Goal: Information Seeking & Learning: Learn about a topic

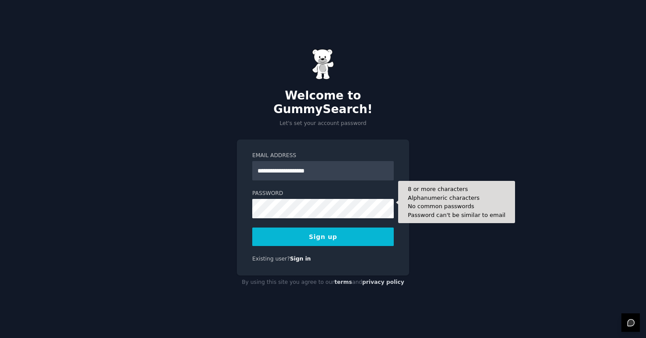
type input "**********"
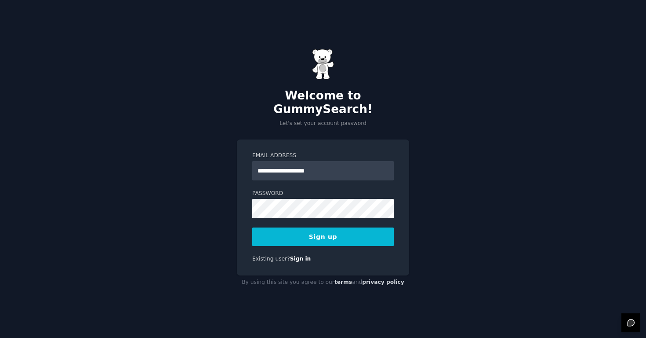
click at [319, 233] on button "Sign up" at bounding box center [323, 236] width 142 height 18
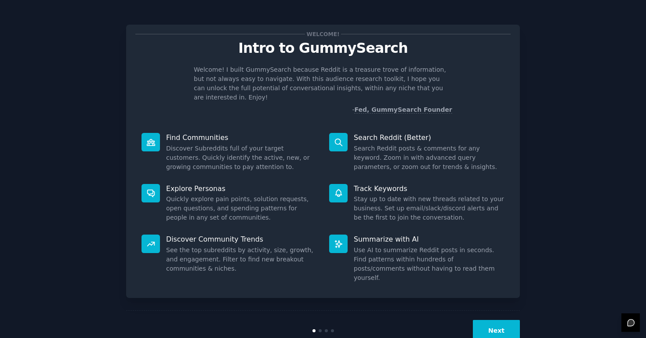
click at [496, 320] on button "Next" at bounding box center [496, 331] width 47 height 22
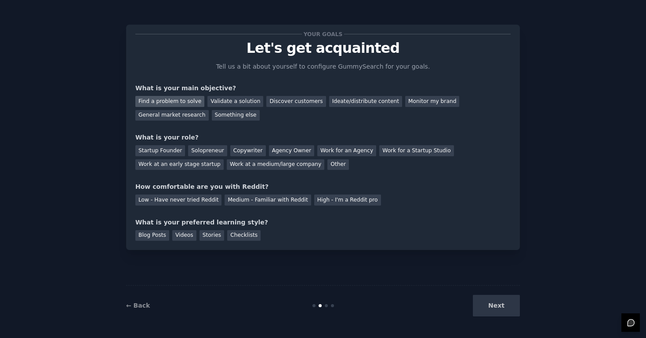
click at [181, 98] on div "Find a problem to solve" at bounding box center [169, 101] width 69 height 11
click at [212, 148] on div "Solopreneur" at bounding box center [207, 150] width 39 height 11
click at [199, 202] on div "Low - Have never tried Reddit" at bounding box center [178, 199] width 86 height 11
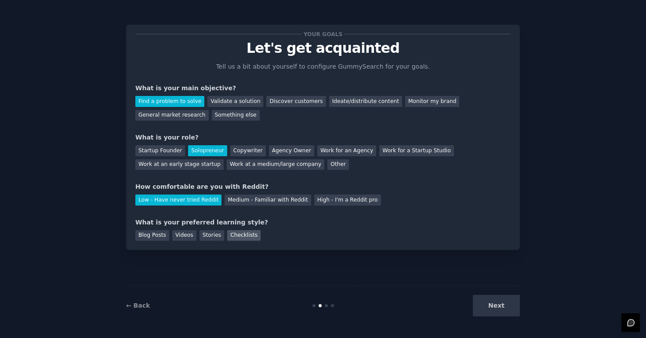
click at [237, 234] on div "Checklists" at bounding box center [243, 235] width 33 height 11
click at [489, 308] on button "Next" at bounding box center [496, 306] width 47 height 22
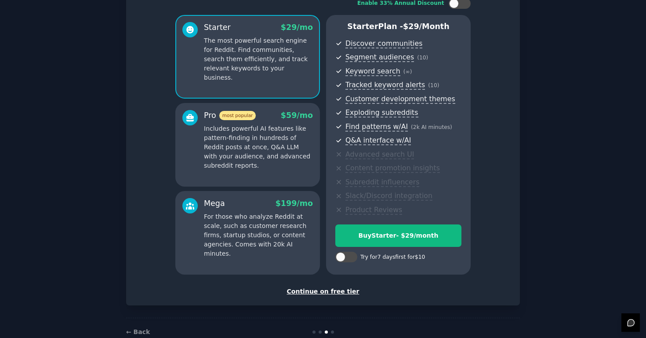
scroll to position [81, 0]
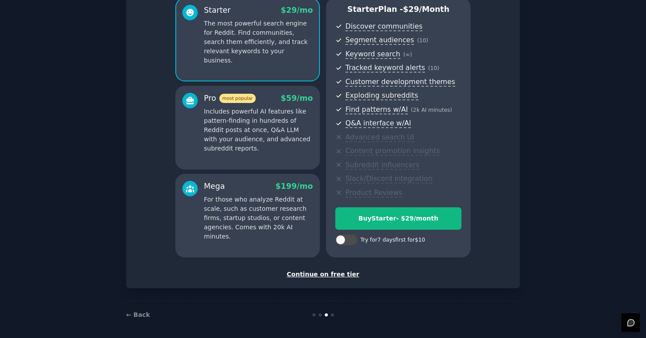
click at [322, 273] on div "Continue on free tier" at bounding box center [323, 274] width 376 height 9
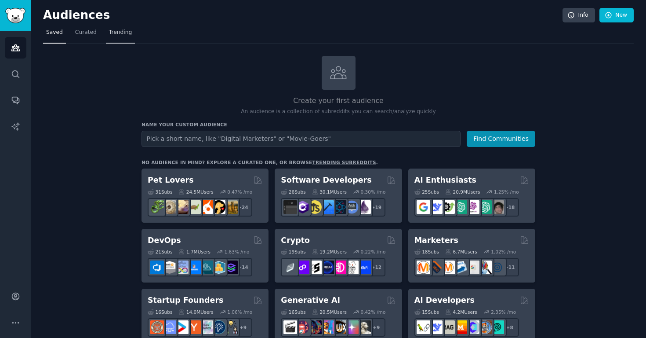
click at [117, 37] on link "Trending" at bounding box center [120, 35] width 29 height 18
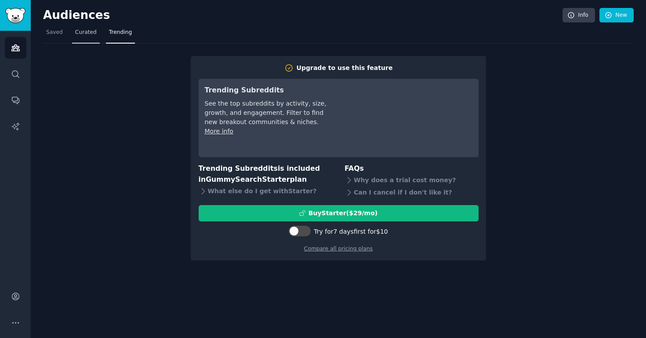
click at [87, 36] on link "Curated" at bounding box center [86, 35] width 28 height 18
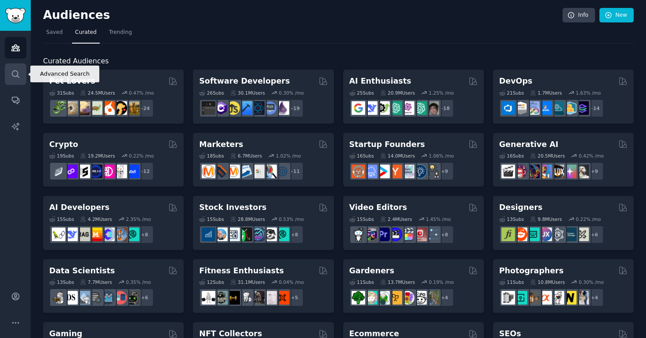
click at [20, 75] on icon "Sidebar" at bounding box center [15, 73] width 9 height 9
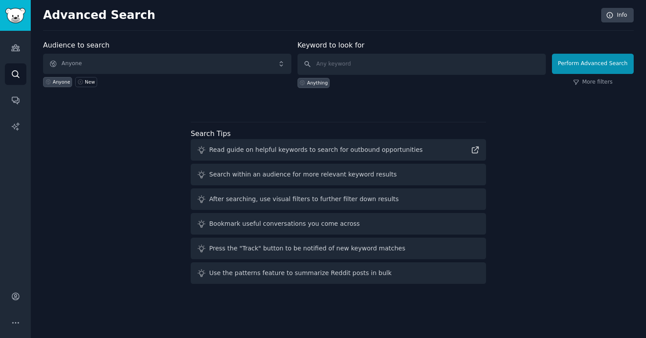
click at [95, 65] on span "Anyone" at bounding box center [167, 64] width 248 height 20
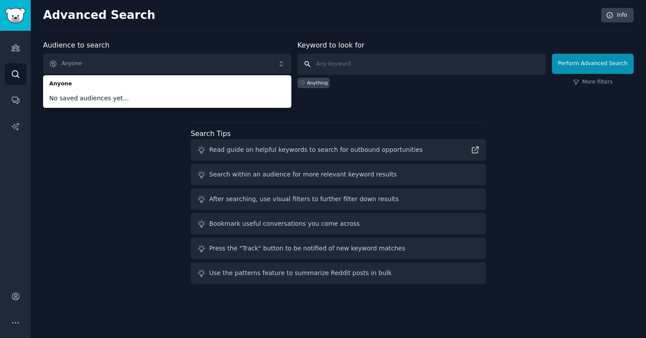
click at [354, 61] on input "text" at bounding box center [422, 64] width 248 height 21
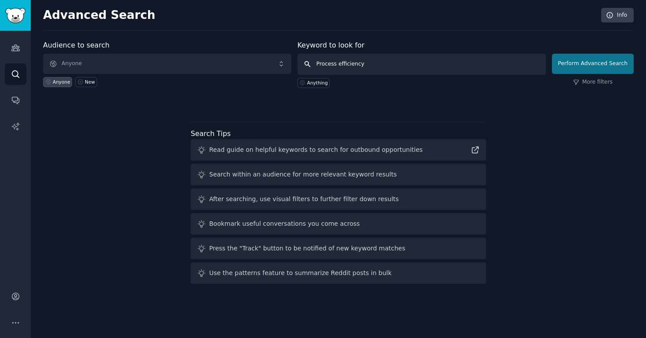
type input "Process efficiency"
click at [577, 68] on button "Perform Advanced Search" at bounding box center [593, 64] width 82 height 20
click at [98, 61] on span "Anyone" at bounding box center [167, 64] width 248 height 20
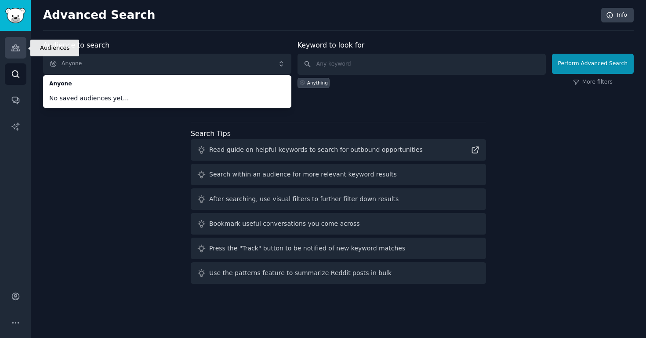
click at [14, 48] on icon "Sidebar" at bounding box center [15, 47] width 9 height 9
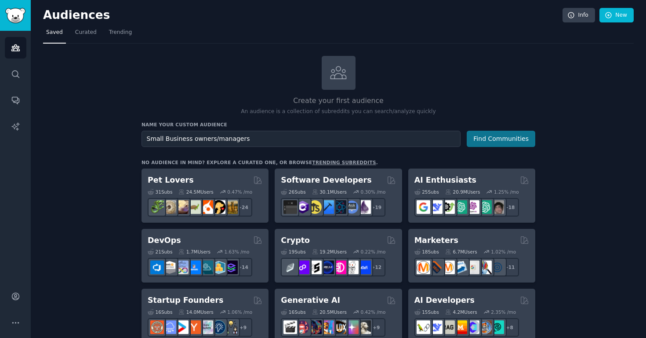
type input "Small Business owners/managers"
click at [490, 143] on button "Find Communities" at bounding box center [501, 139] width 69 height 16
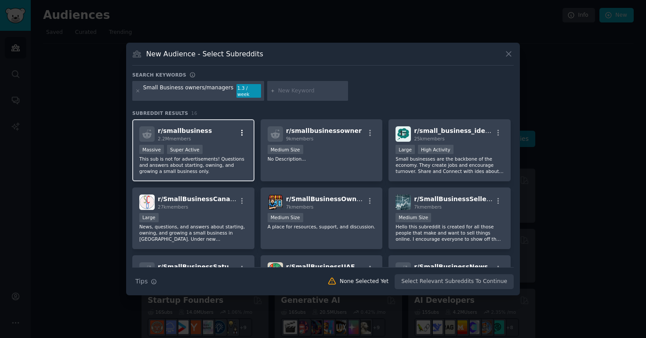
click at [242, 131] on icon "button" at bounding box center [242, 133] width 8 height 8
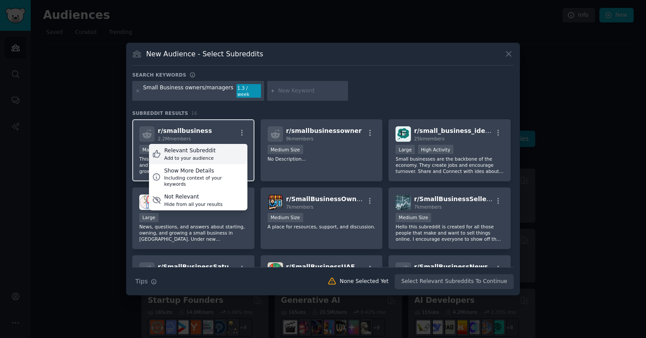
click at [202, 147] on div "Relevant Subreddit" at bounding box center [189, 151] width 51 height 8
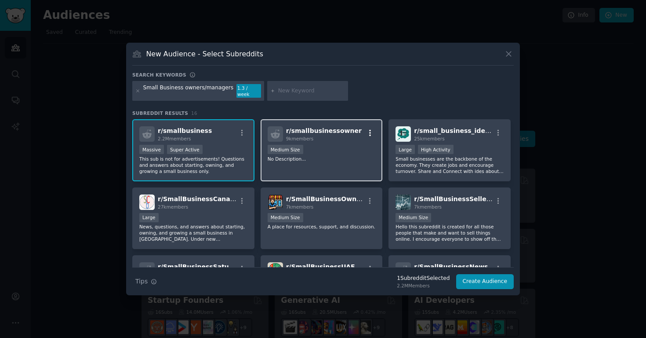
click at [367, 132] on icon "button" at bounding box center [370, 133] width 8 height 8
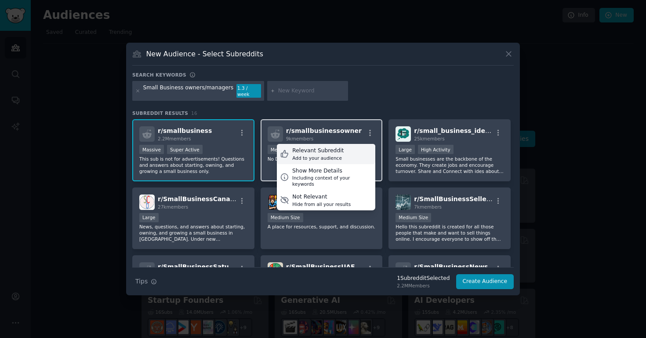
click at [339, 154] on div "Relevant Subreddit Add to your audience" at bounding box center [326, 154] width 98 height 20
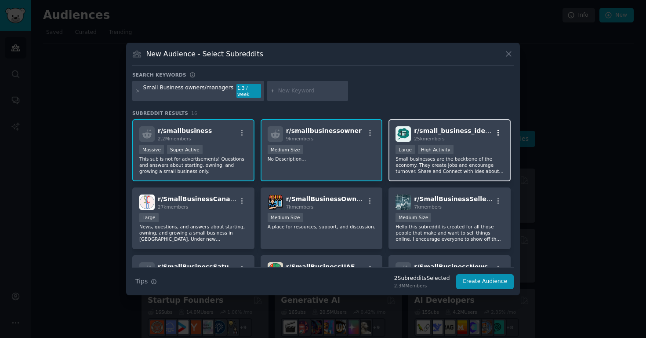
click at [495, 129] on icon "button" at bounding box center [499, 133] width 8 height 8
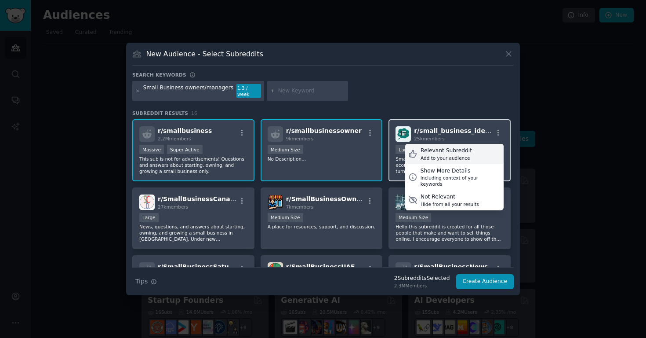
click at [466, 151] on div "Relevant Subreddit" at bounding box center [446, 151] width 51 height 8
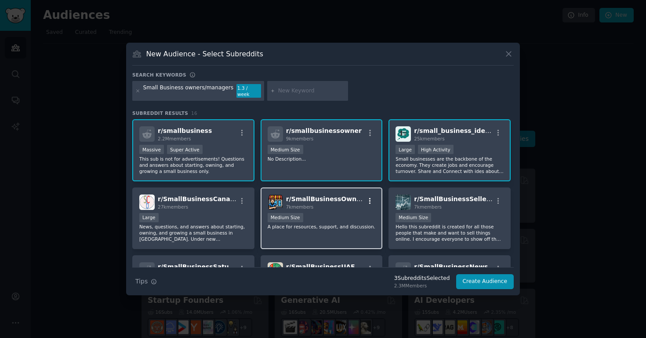
click at [371, 201] on icon "button" at bounding box center [370, 201] width 8 height 8
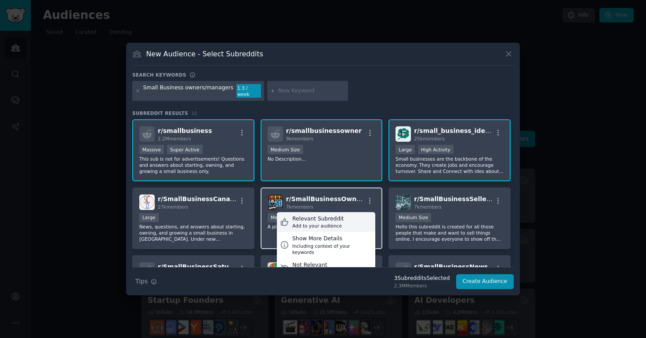
click at [345, 221] on div "Relevant Subreddit Add to your audience" at bounding box center [326, 222] width 98 height 20
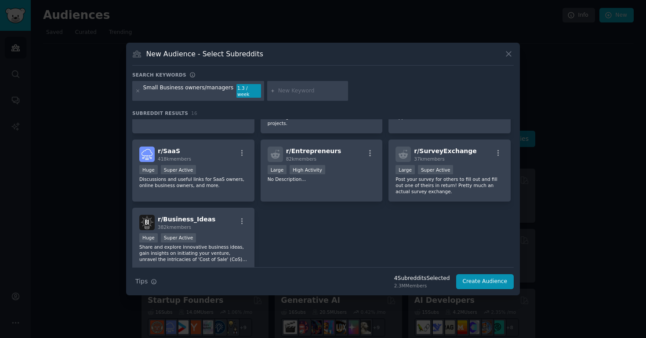
scroll to position [254, 0]
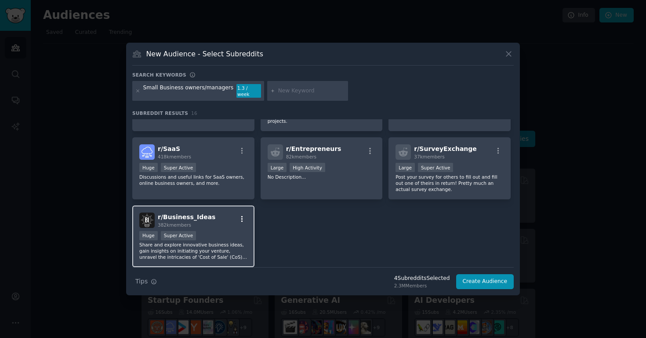
click at [241, 215] on icon "button" at bounding box center [242, 219] width 8 height 8
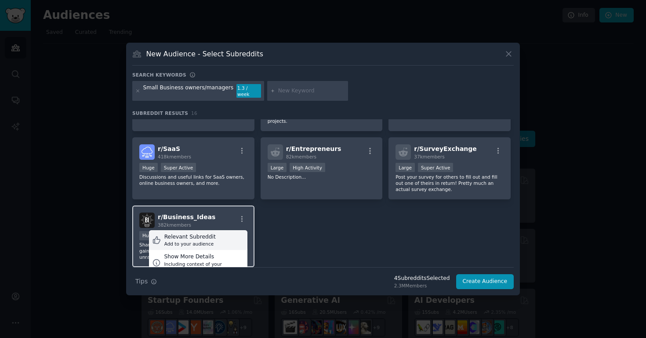
click at [225, 236] on div "Relevant Subreddit Add to your audience" at bounding box center [198, 240] width 98 height 20
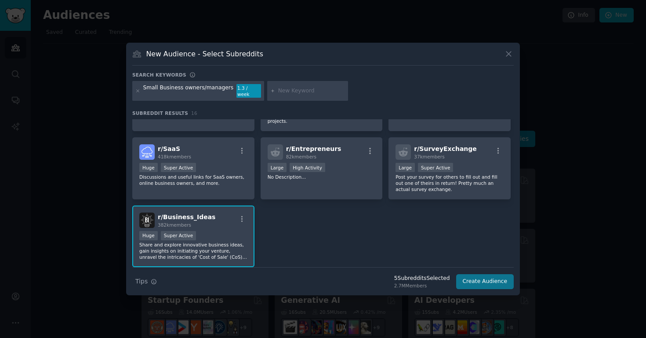
click at [486, 280] on button "Create Audience" at bounding box center [485, 281] width 58 height 15
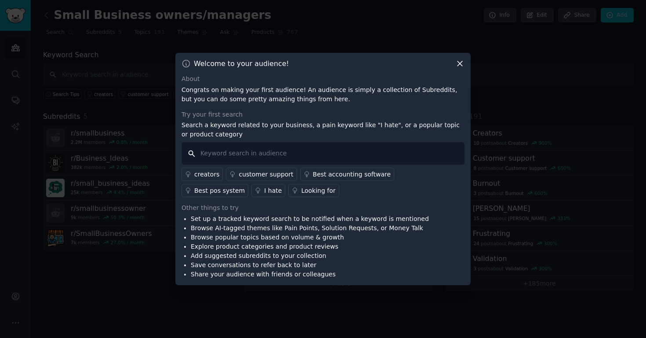
click at [283, 154] on input "text" at bounding box center [323, 153] width 283 height 22
type input "process inefficiencies"
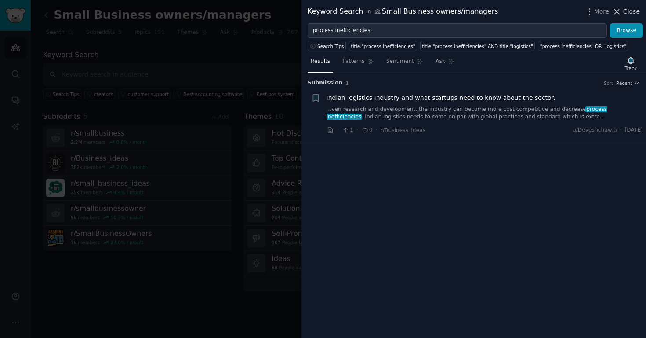
click at [625, 11] on span "Close" at bounding box center [632, 11] width 17 height 9
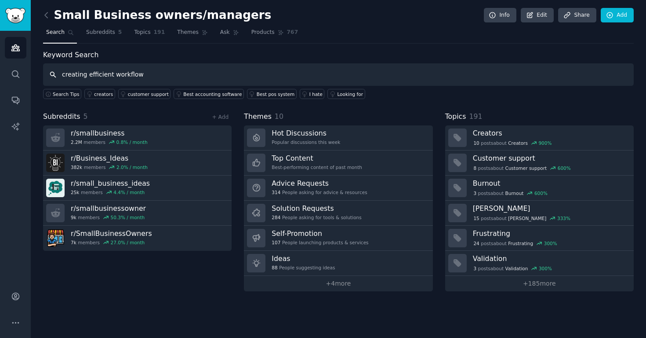
type input "creating efficient workflow"
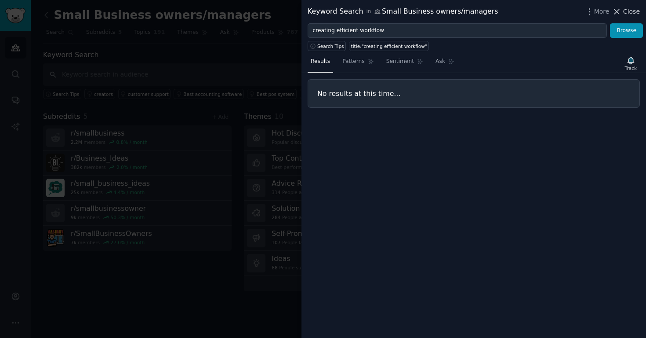
click at [637, 11] on span "Close" at bounding box center [632, 11] width 17 height 9
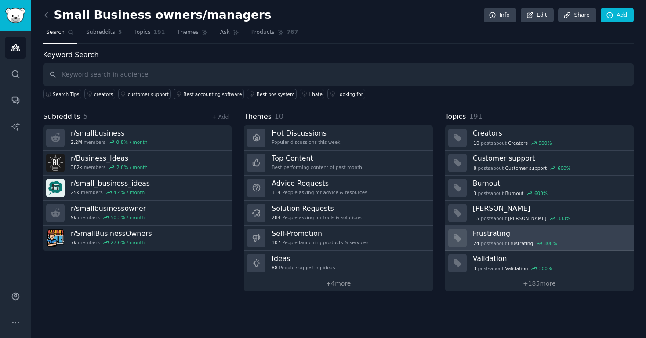
click at [489, 233] on h3 "Frustrating" at bounding box center [550, 233] width 155 height 9
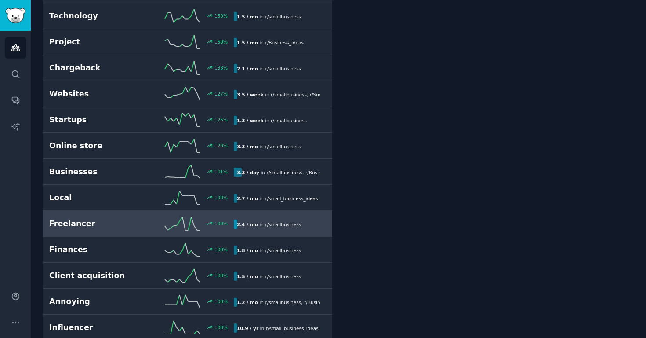
scroll to position [584, 0]
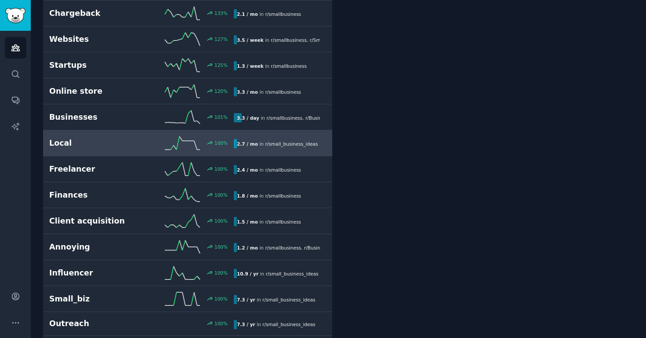
click at [87, 145] on h2 "Local" at bounding box center [95, 143] width 92 height 11
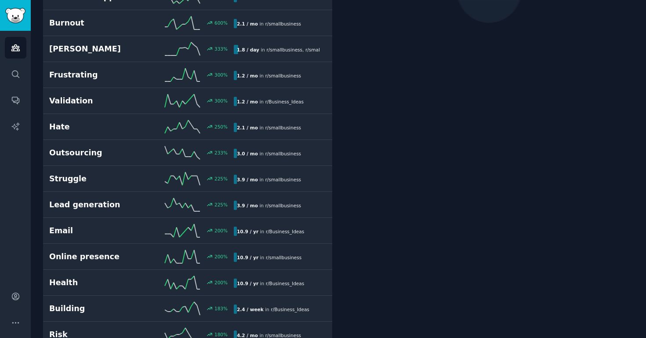
scroll to position [49, 0]
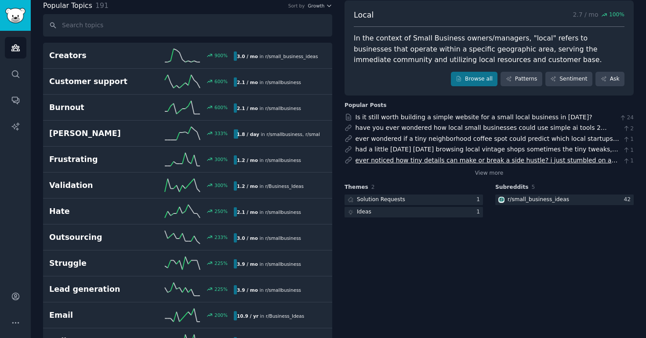
click at [430, 160] on link "ever noticed how tiny details can make or break a side hustle? i just stumbled …" at bounding box center [487, 170] width 263 height 26
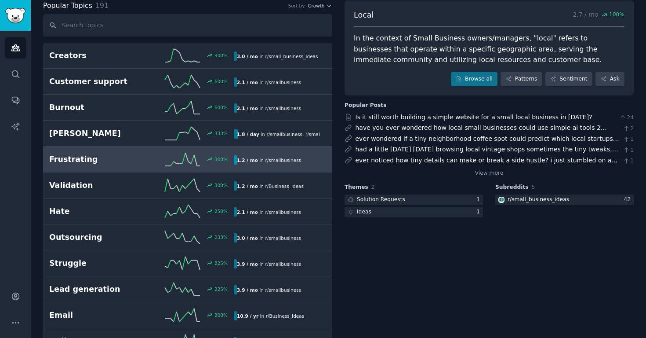
click at [120, 158] on h2 "Frustrating" at bounding box center [95, 159] width 92 height 11
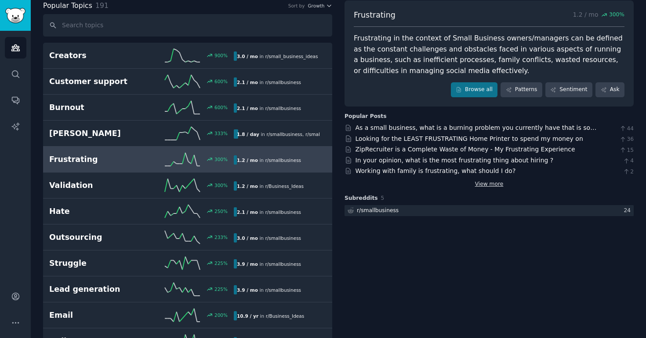
click at [489, 181] on link "View more" at bounding box center [489, 184] width 29 height 8
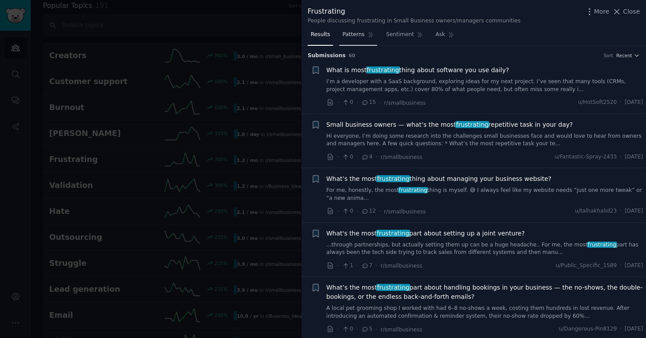
click at [346, 34] on span "Patterns" at bounding box center [354, 35] width 22 height 8
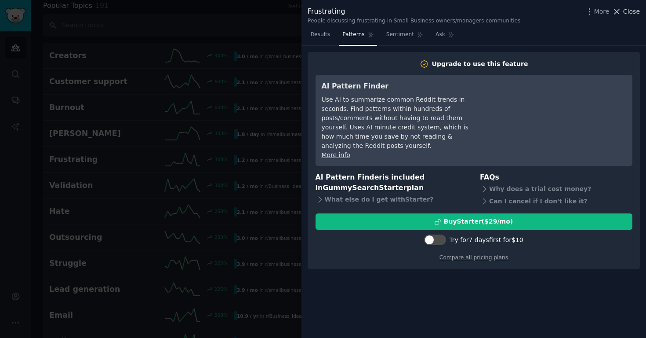
click at [624, 13] on button "Close" at bounding box center [627, 11] width 28 height 9
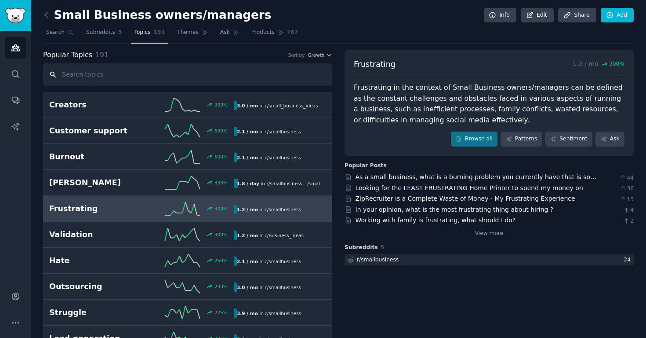
click at [131, 74] on input "text" at bounding box center [187, 74] width 289 height 22
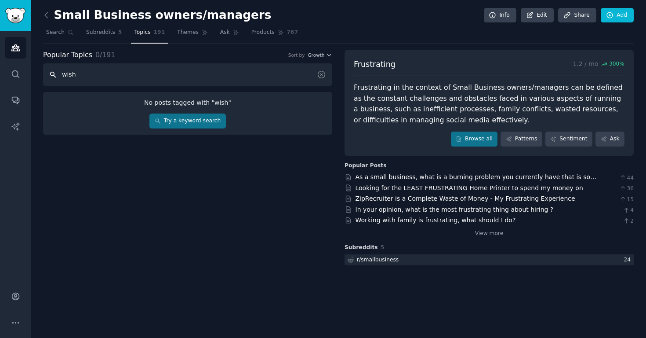
type input "wish"
click at [321, 74] on icon at bounding box center [321, 74] width 7 height 7
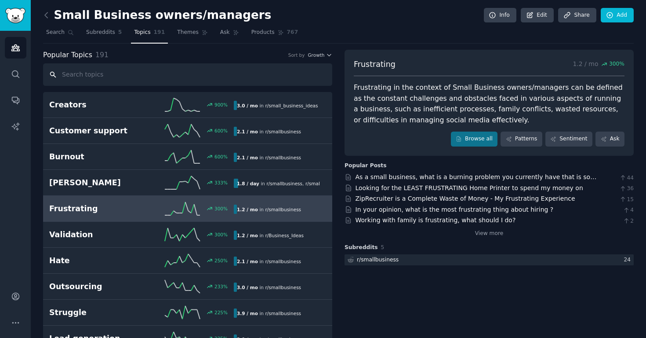
click at [156, 70] on input "text" at bounding box center [187, 74] width 289 height 22
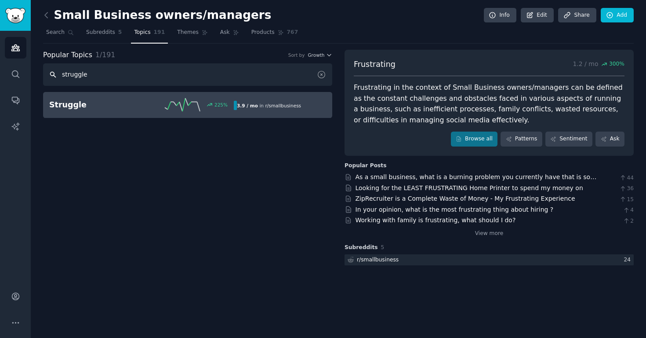
type input "struggle"
click at [140, 109] on h2 "Struggle" at bounding box center [95, 104] width 92 height 11
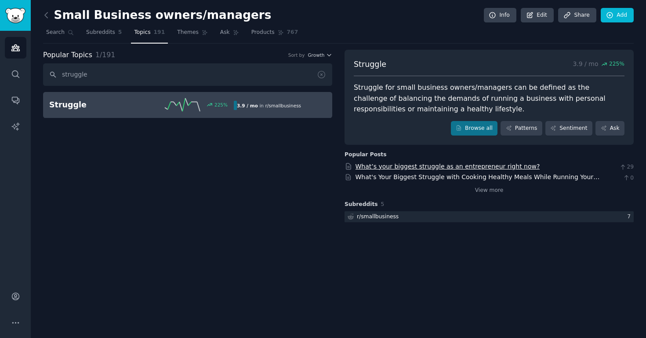
click at [429, 163] on link "What’s your biggest struggle as an entrepreneur right now?" at bounding box center [448, 166] width 185 height 7
click at [325, 73] on icon at bounding box center [321, 74] width 9 height 9
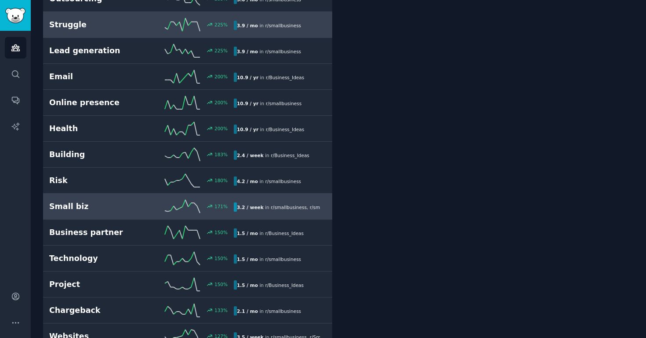
scroll to position [302, 0]
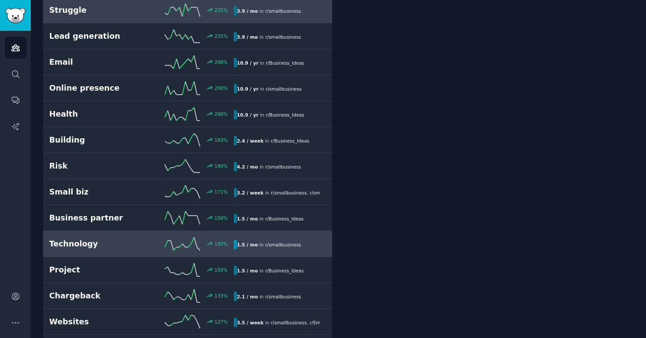
click at [90, 246] on h2 "Technology" at bounding box center [95, 243] width 92 height 11
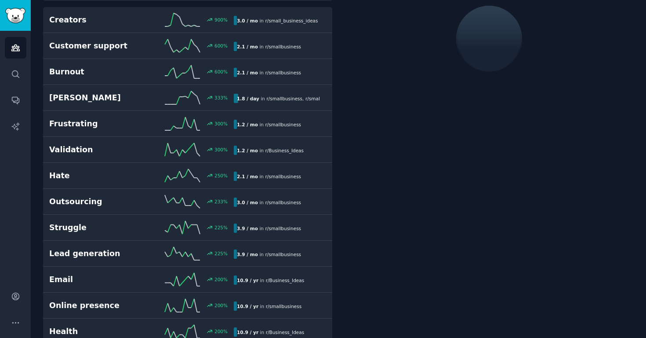
scroll to position [49, 0]
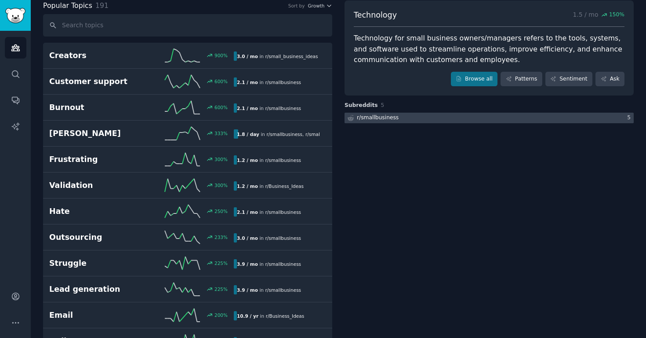
click at [386, 117] on div "r/ smallbusiness" at bounding box center [378, 118] width 42 height 8
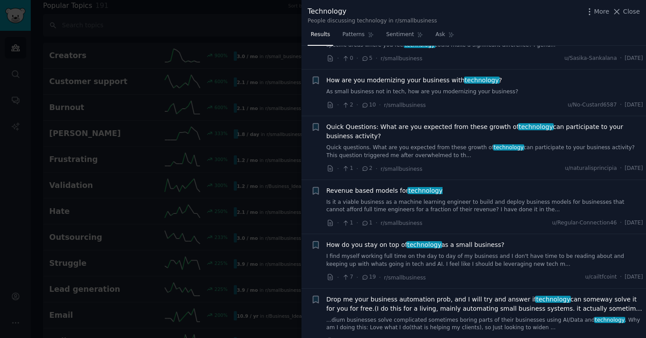
scroll to position [1561, 0]
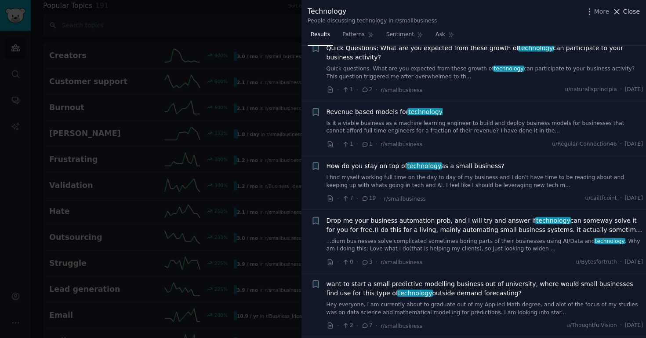
click at [622, 11] on icon at bounding box center [617, 11] width 9 height 9
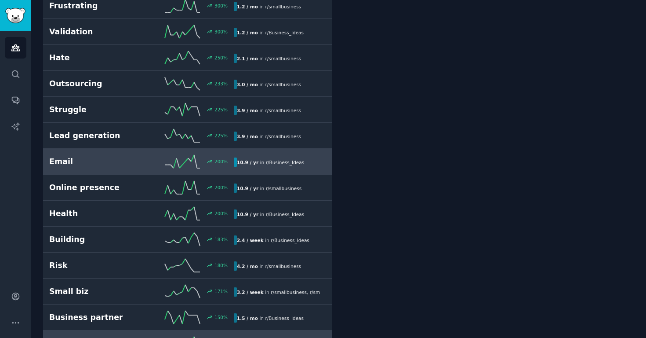
scroll to position [231, 0]
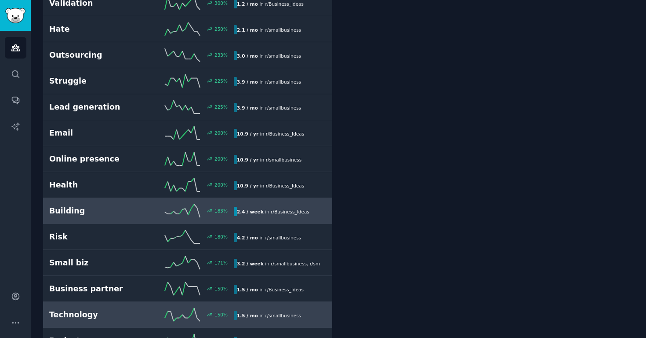
click at [102, 204] on div "Building 183 % 2.4 / week in r/ Business_Ideas" at bounding box center [187, 210] width 277 height 13
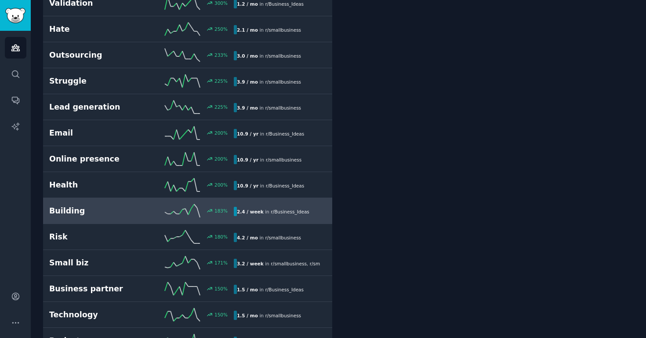
scroll to position [49, 0]
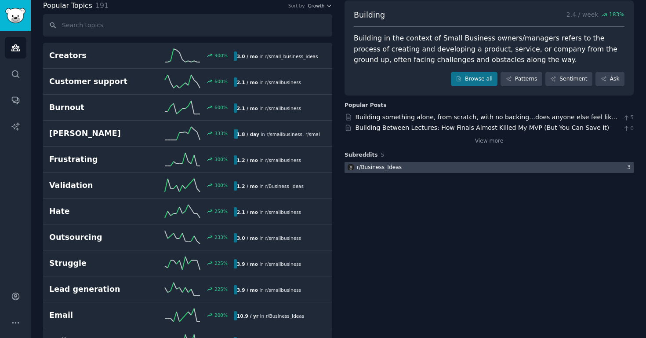
click at [379, 164] on div "r/ Business_Ideas" at bounding box center [379, 168] width 45 height 8
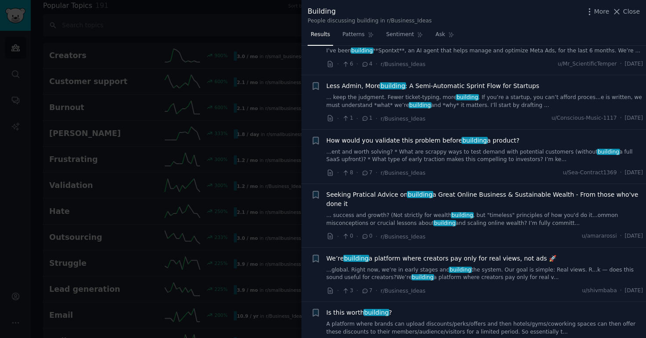
scroll to position [158, 0]
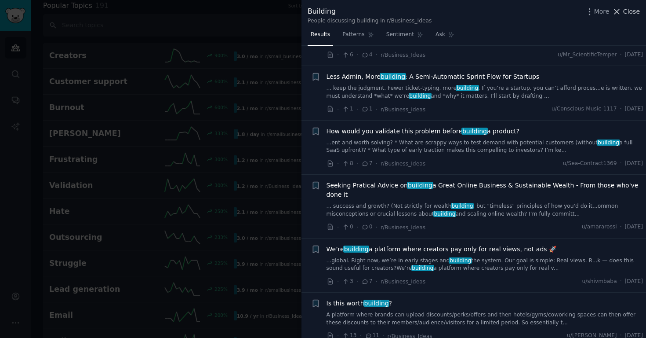
click at [628, 14] on span "Close" at bounding box center [632, 11] width 17 height 9
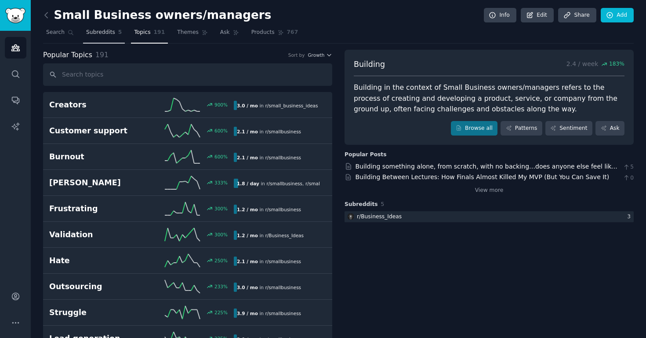
click at [106, 31] on span "Subreddits" at bounding box center [100, 33] width 29 height 8
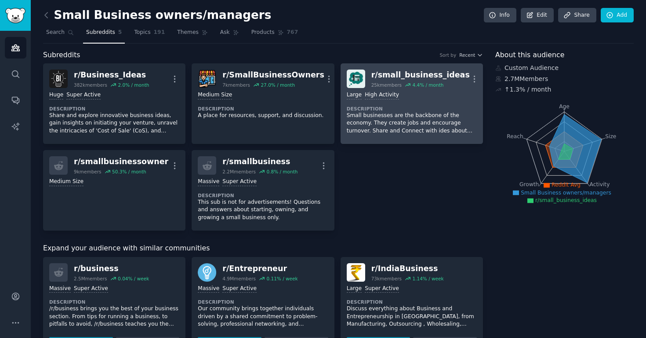
click at [408, 128] on p "Small businesses are the backbone of the economy. They create jobs and encourag…" at bounding box center [412, 123] width 130 height 23
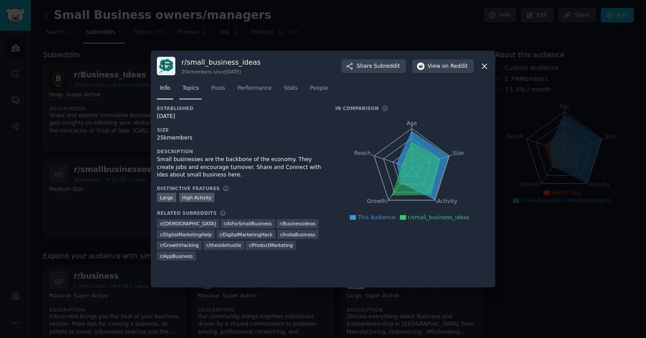
click at [197, 94] on link "Topics" at bounding box center [190, 90] width 22 height 18
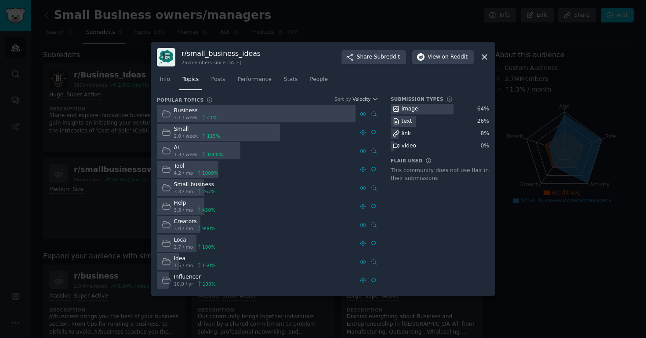
click at [164, 114] on icon at bounding box center [166, 113] width 9 height 9
click at [485, 58] on icon at bounding box center [484, 57] width 5 height 5
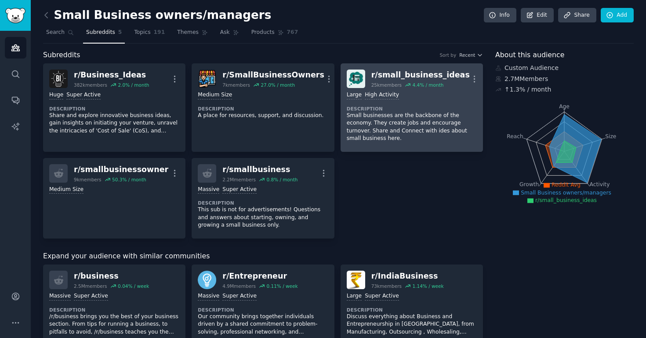
click at [372, 84] on div "25k members" at bounding box center [387, 85] width 30 height 6
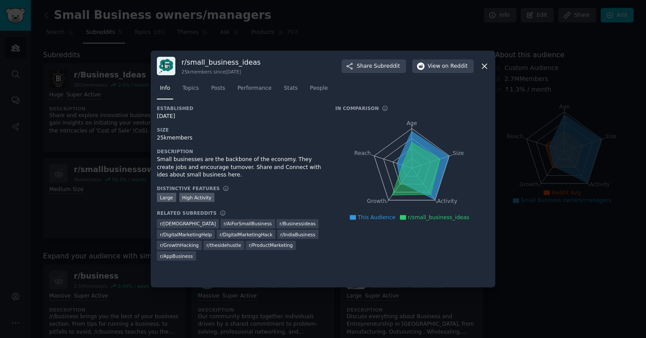
click at [484, 68] on icon at bounding box center [484, 66] width 9 height 9
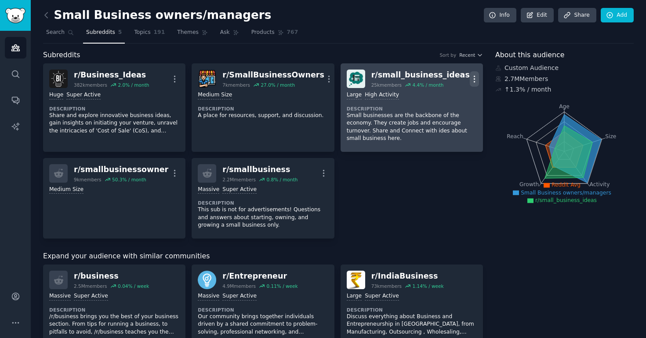
click at [474, 78] on icon "button" at bounding box center [474, 78] width 9 height 9
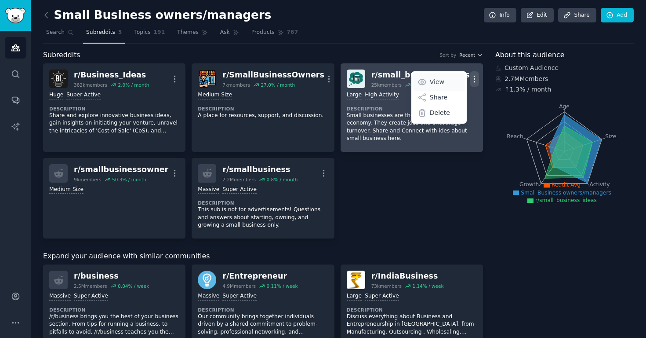
click at [430, 81] on p "View" at bounding box center [437, 81] width 15 height 9
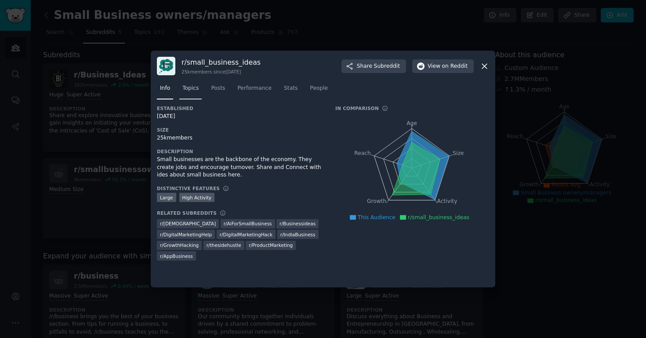
click at [190, 90] on span "Topics" at bounding box center [190, 88] width 16 height 8
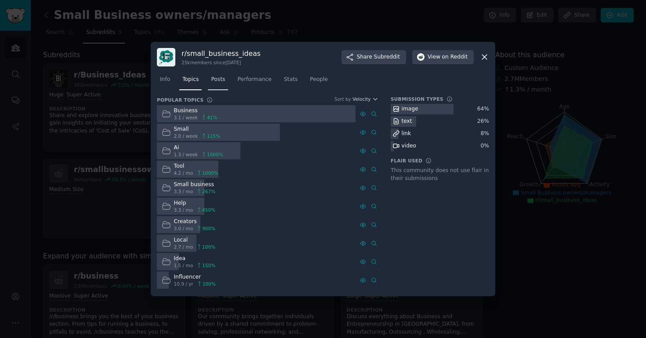
click at [216, 81] on span "Posts" at bounding box center [218, 80] width 14 height 8
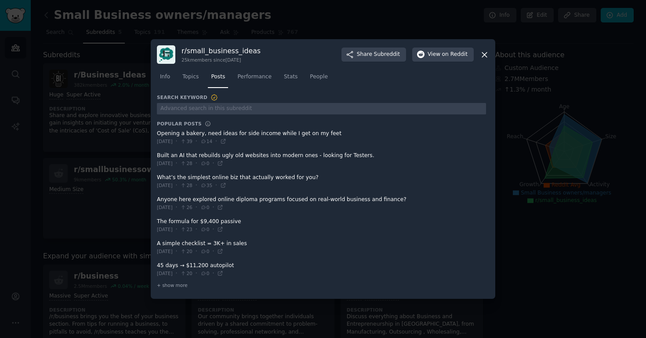
click at [229, 179] on span at bounding box center [321, 182] width 329 height 22
click at [437, 56] on span "View on Reddit" at bounding box center [448, 55] width 40 height 8
